Goal: Transaction & Acquisition: Purchase product/service

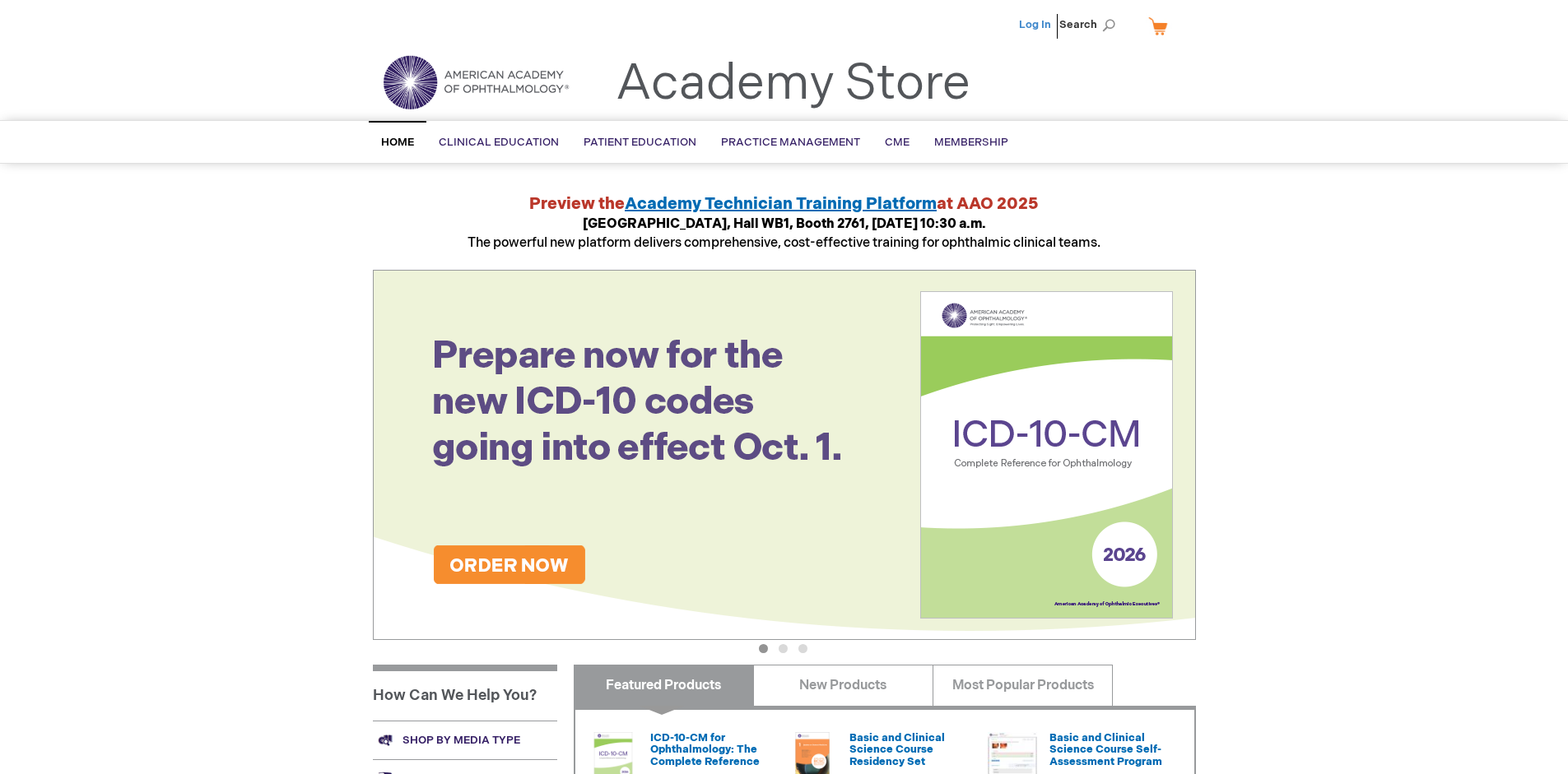
click at [1036, 25] on link "Log In" at bounding box center [1035, 24] width 32 height 13
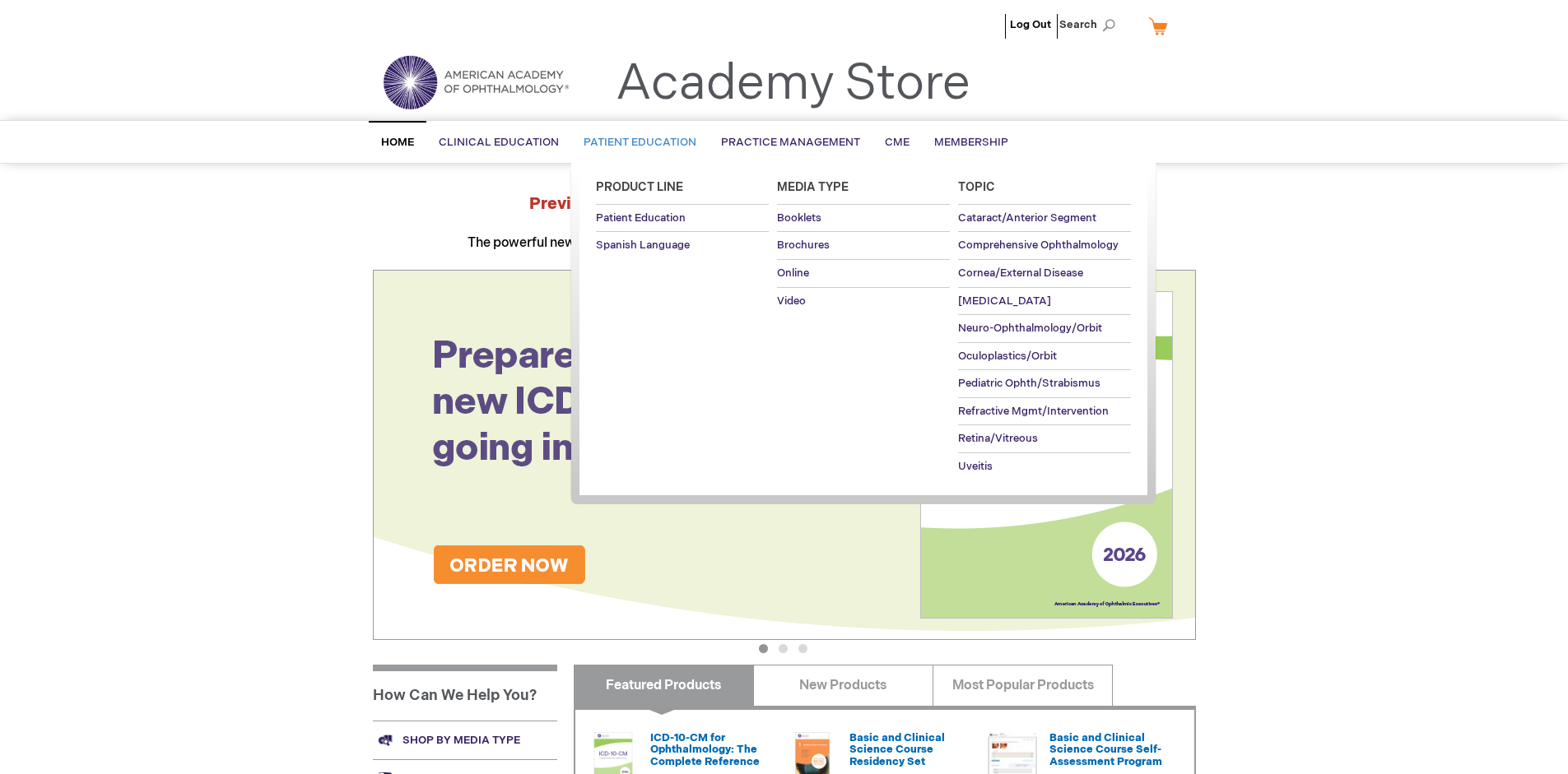
click at [635, 143] on span "Patient Education" at bounding box center [639, 142] width 113 height 13
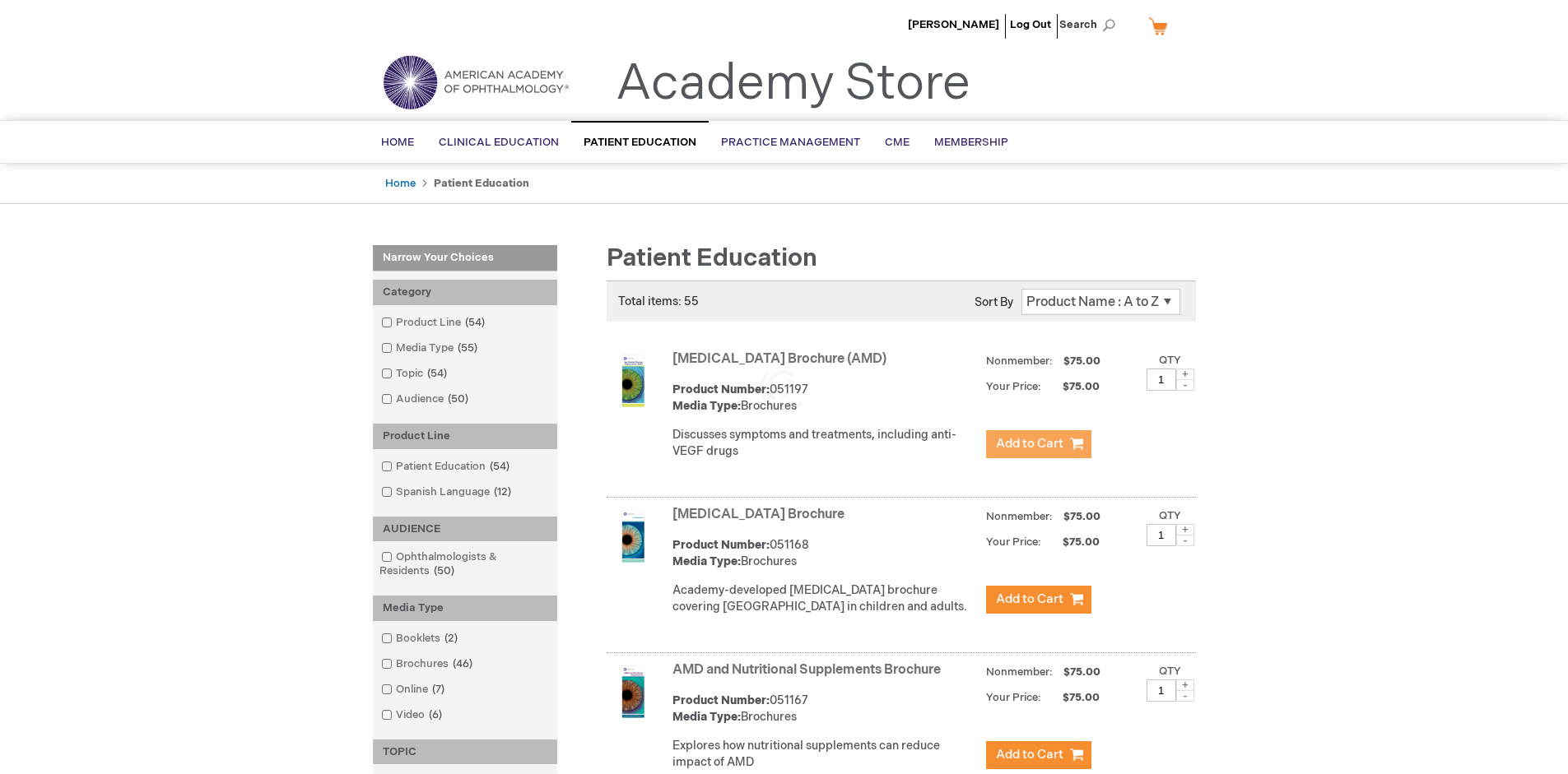
click at [1038, 444] on span "Add to Cart" at bounding box center [1030, 444] width 67 height 16
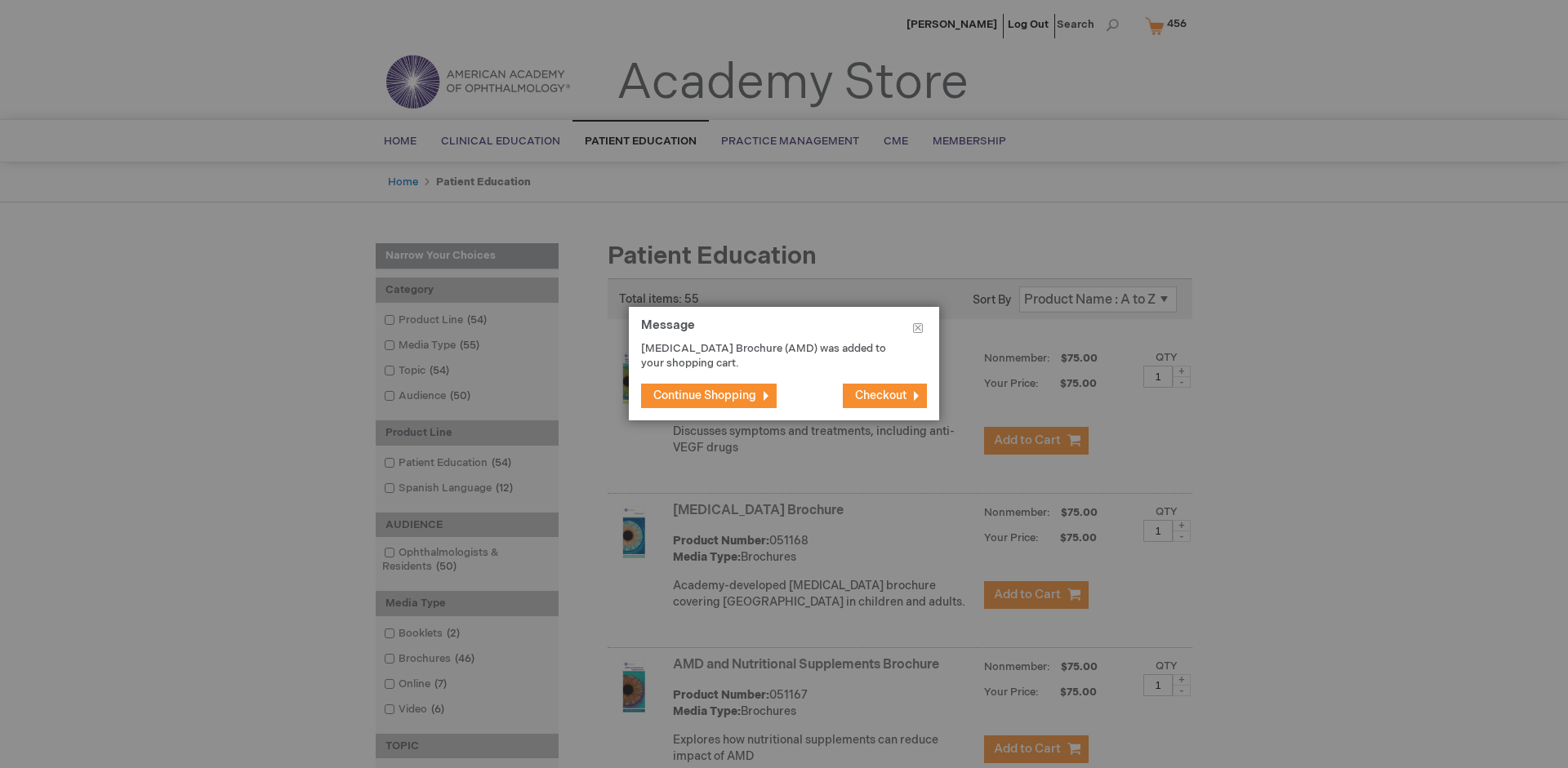
click at [705, 395] on span "Continue Shopping" at bounding box center [704, 396] width 103 height 14
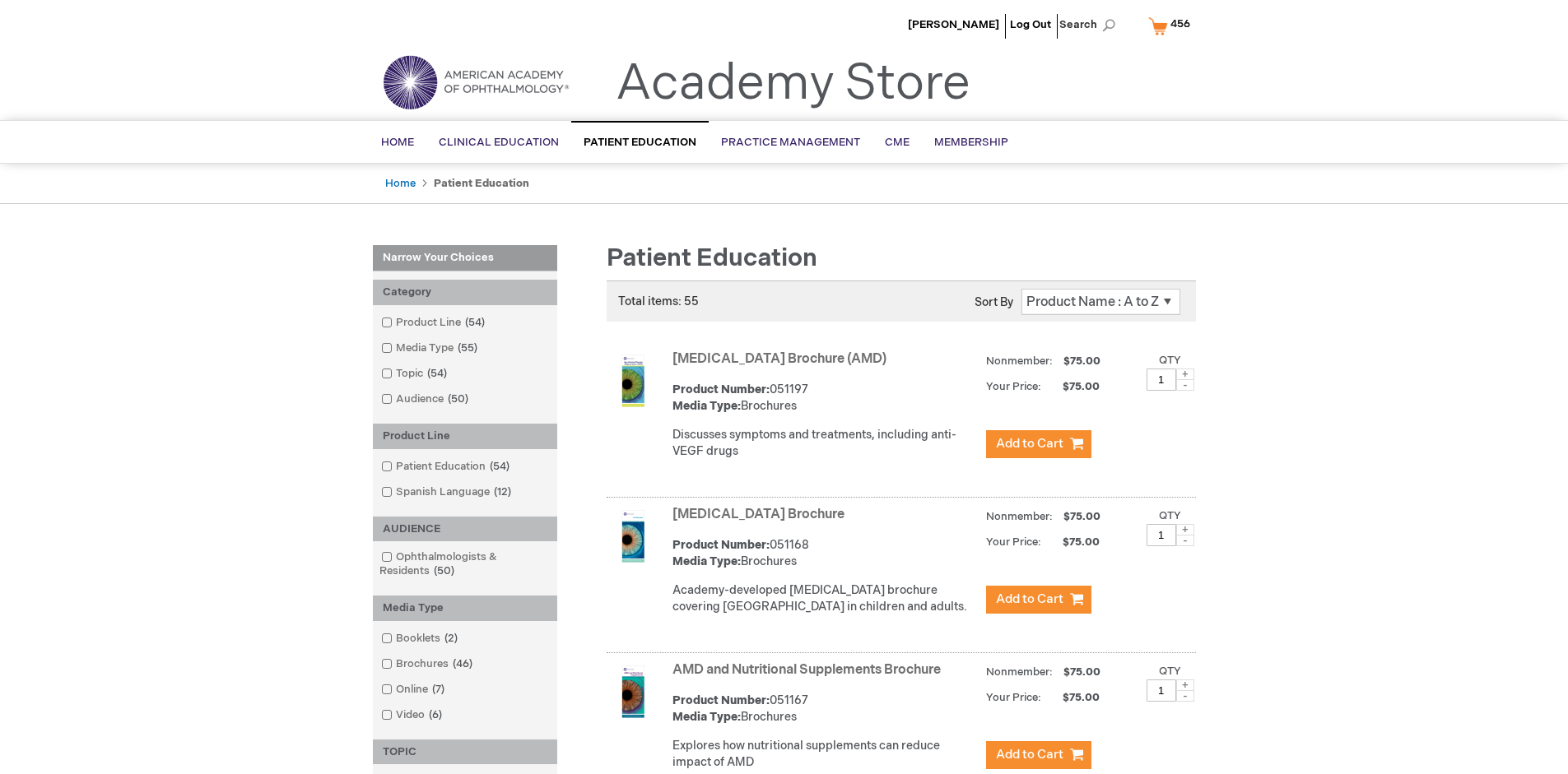
click at [810, 678] on link "AMD and Nutritional Supplements Brochure" at bounding box center [806, 670] width 269 height 16
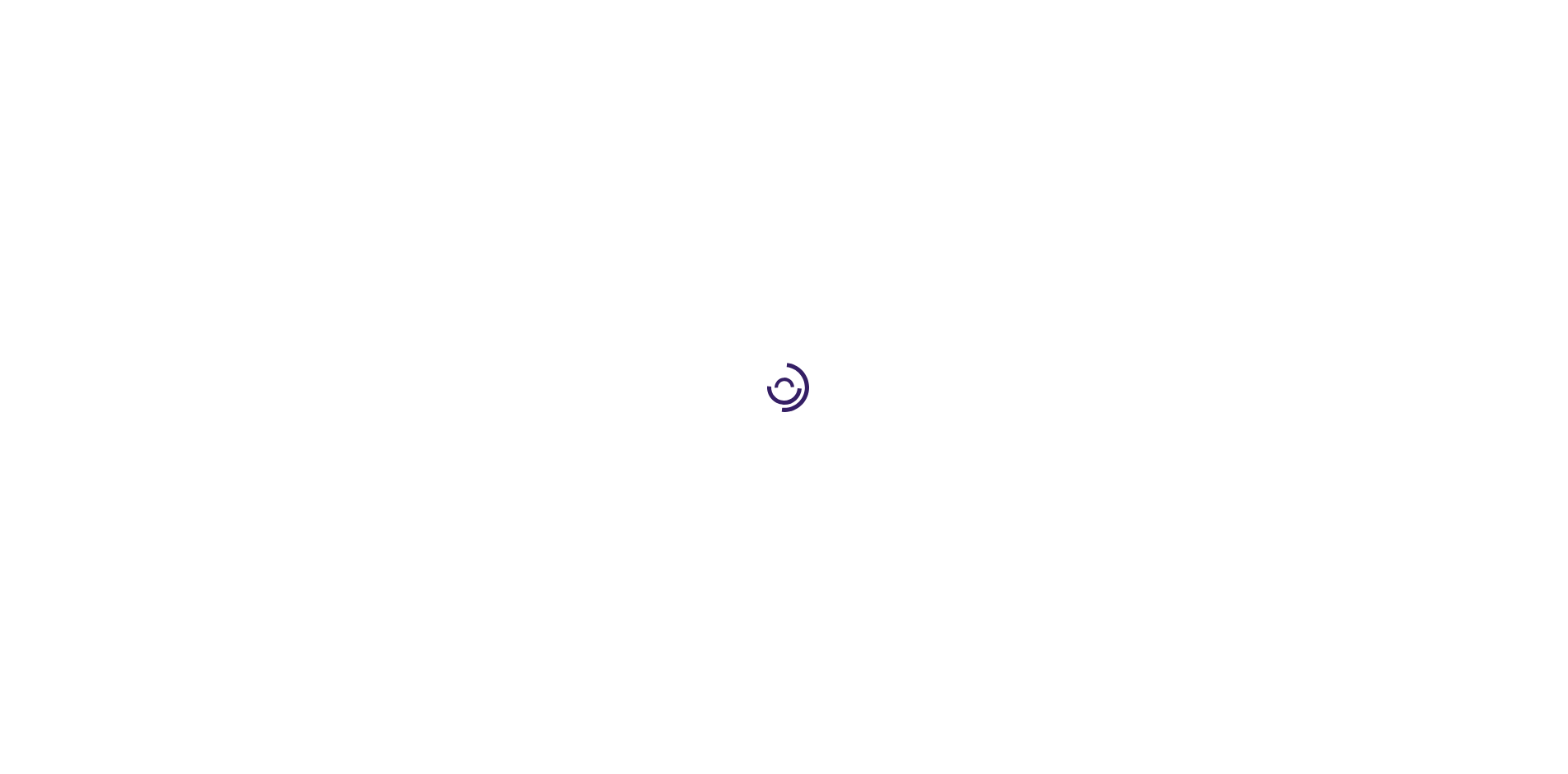
type input "1"
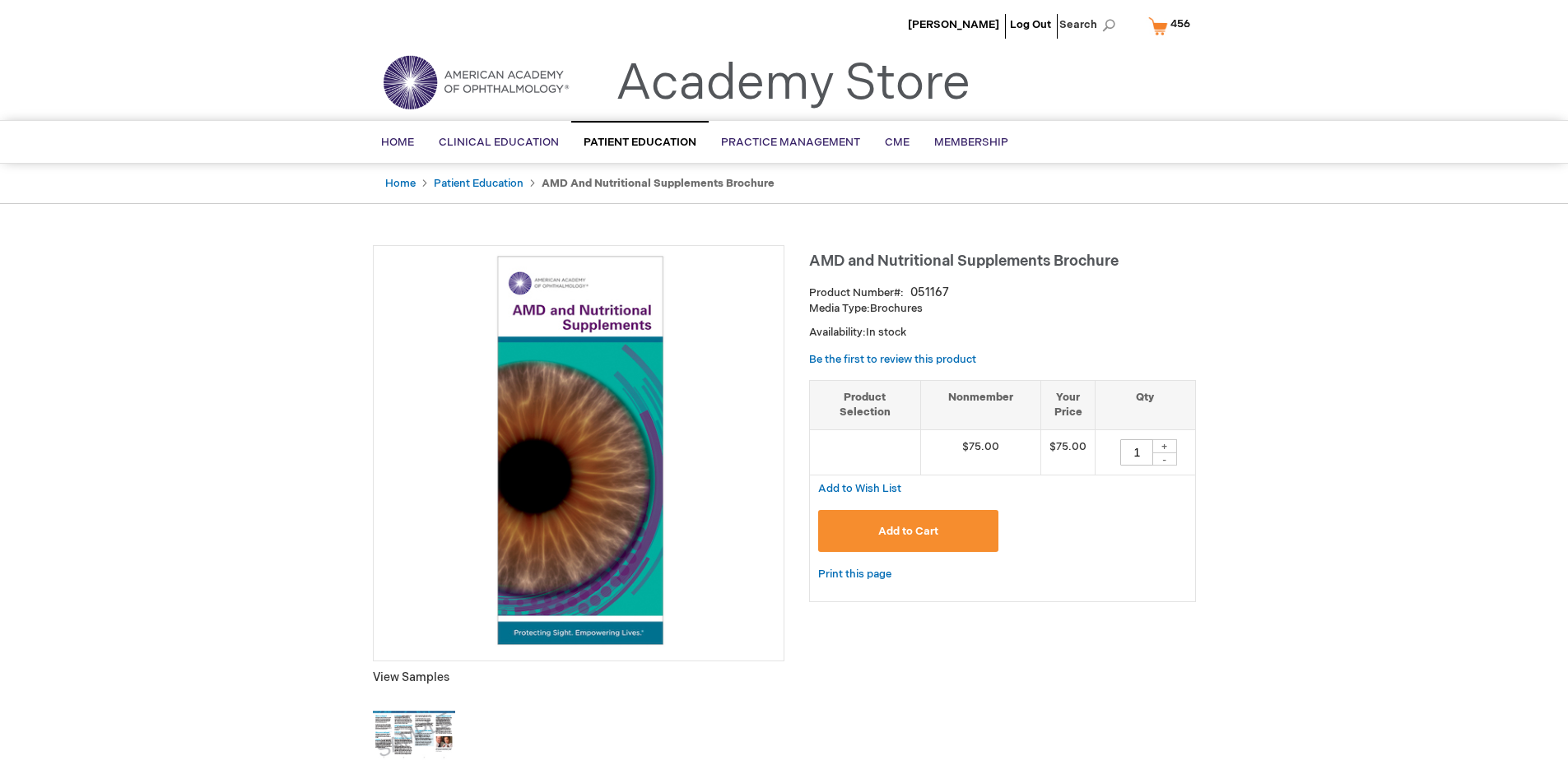
click at [908, 531] on span "Add to Cart" at bounding box center [908, 531] width 60 height 13
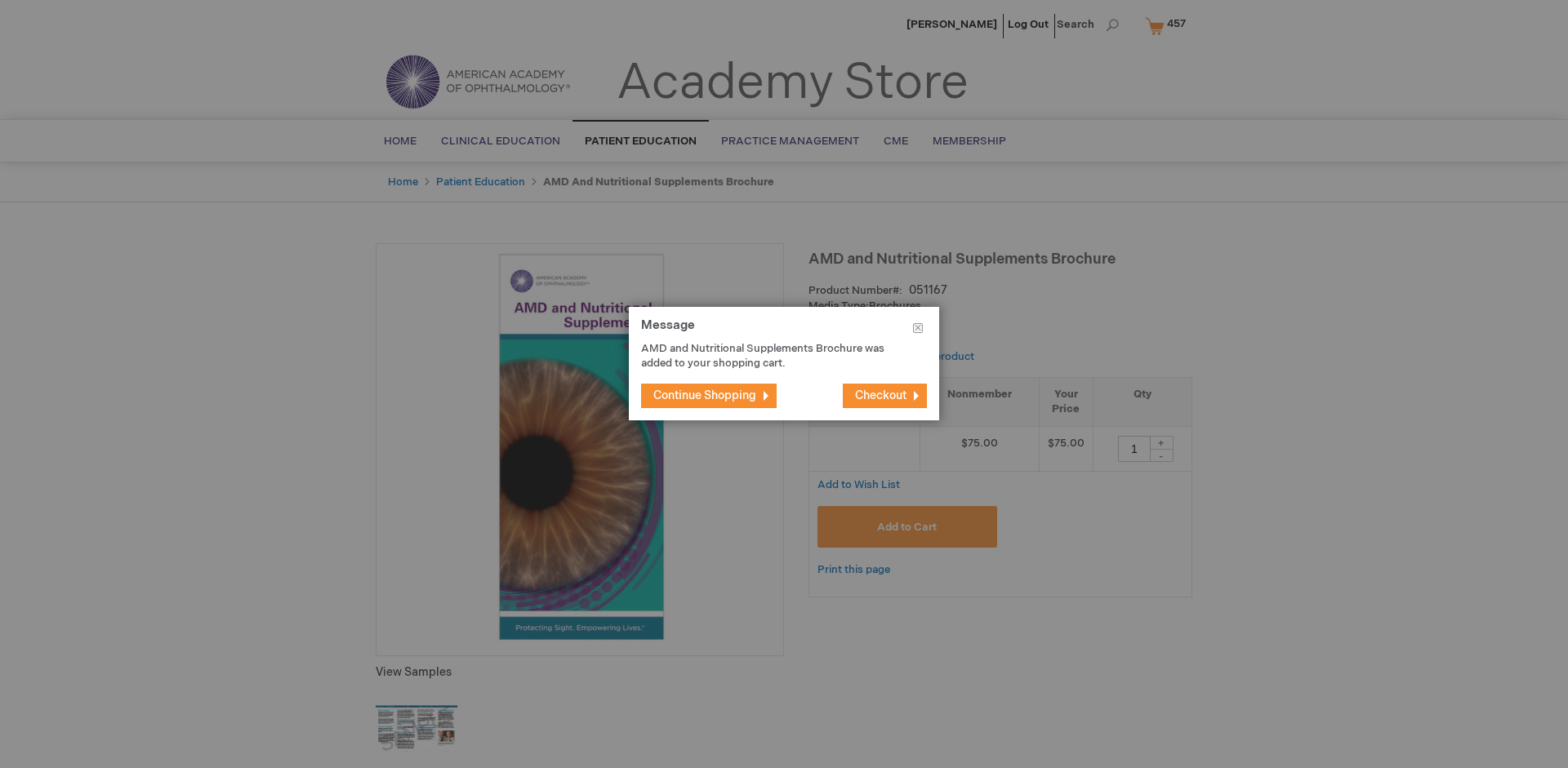
click at [705, 395] on span "Continue Shopping" at bounding box center [704, 396] width 103 height 14
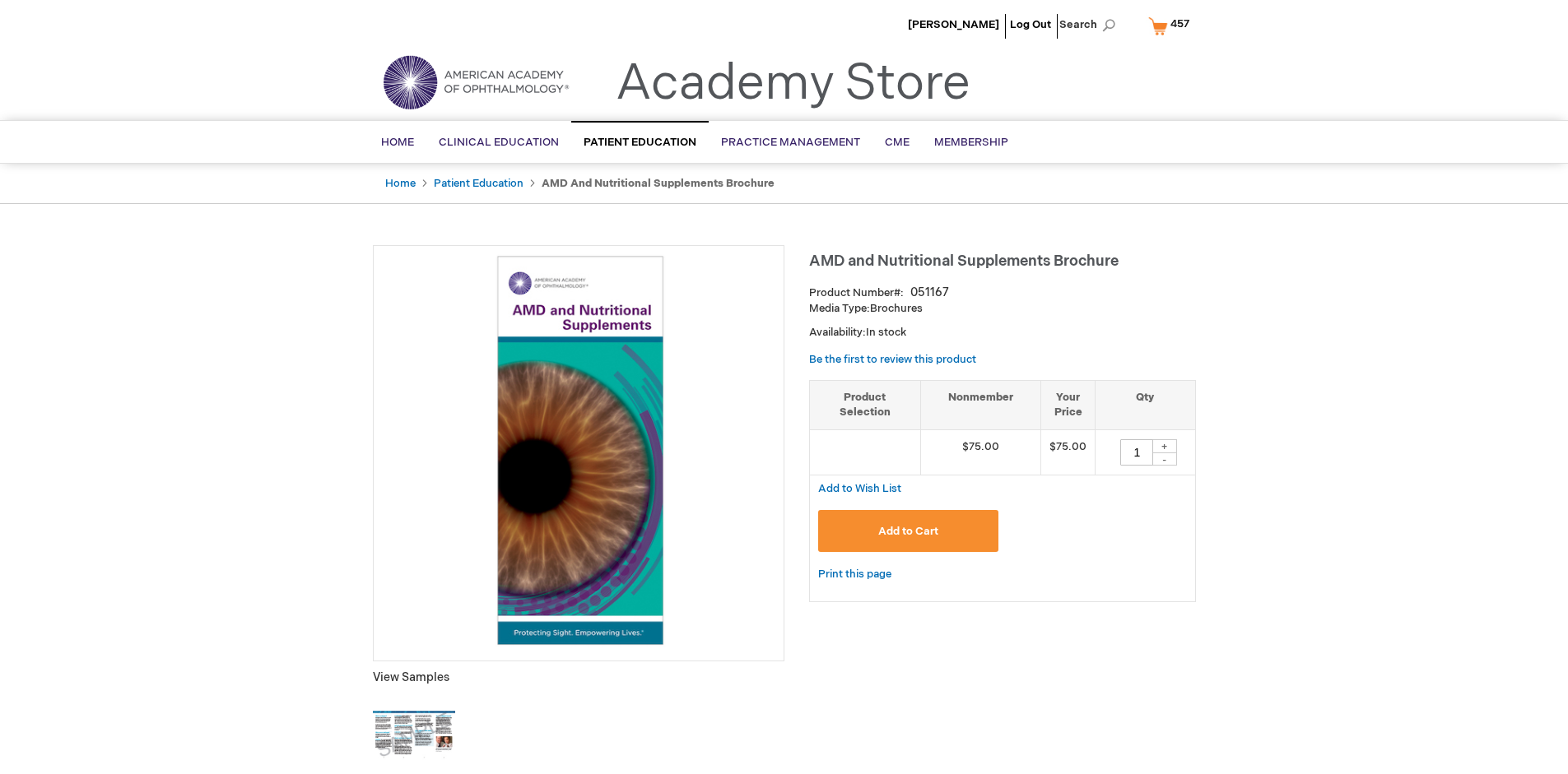
click at [1172, 26] on span "457" at bounding box center [1180, 23] width 19 height 13
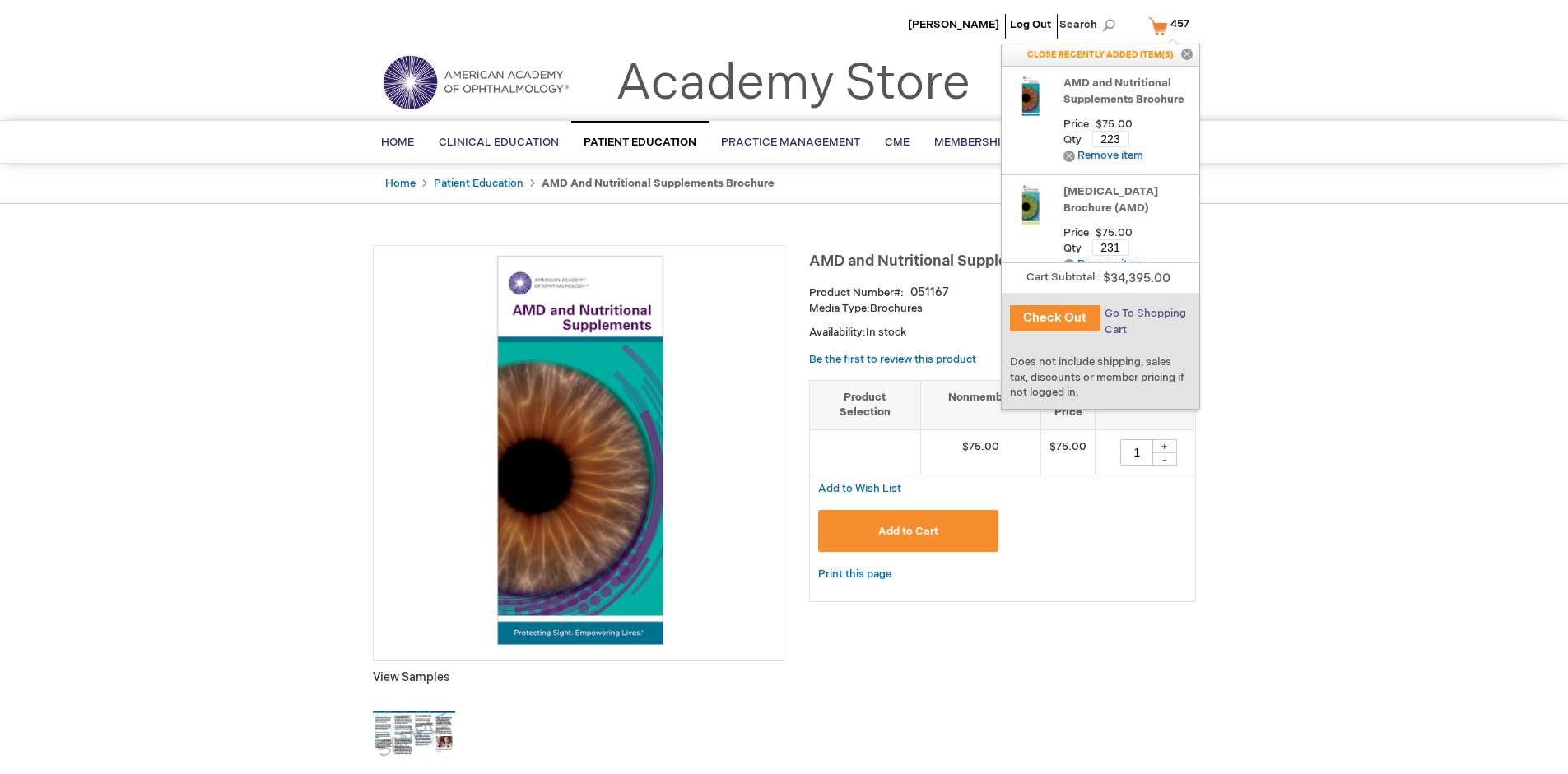
click at [1144, 314] on span "Go To Shopping Cart" at bounding box center [1145, 321] width 82 height 29
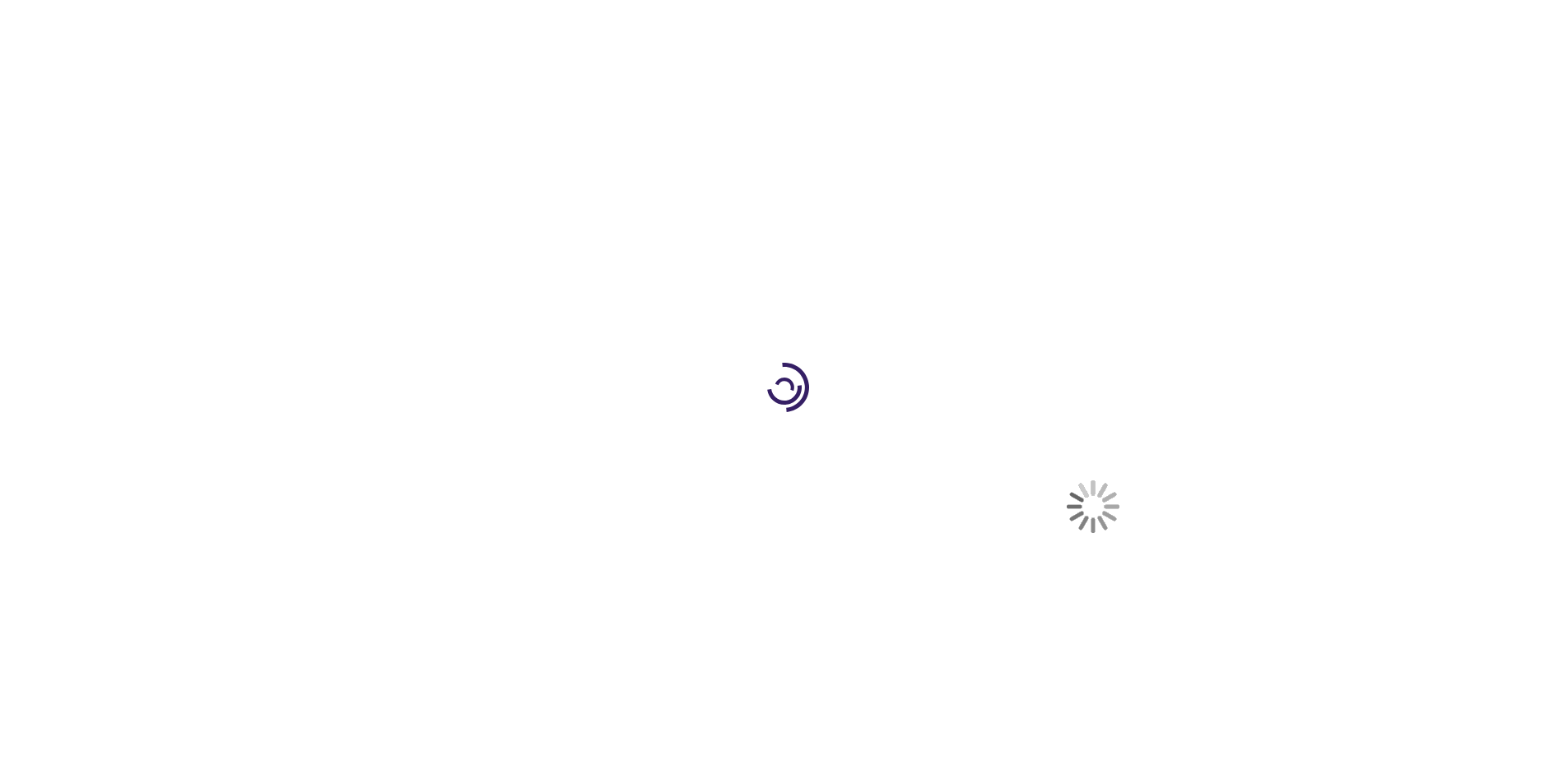
select select "US"
select select "41"
